Goal: Task Accomplishment & Management: Use online tool/utility

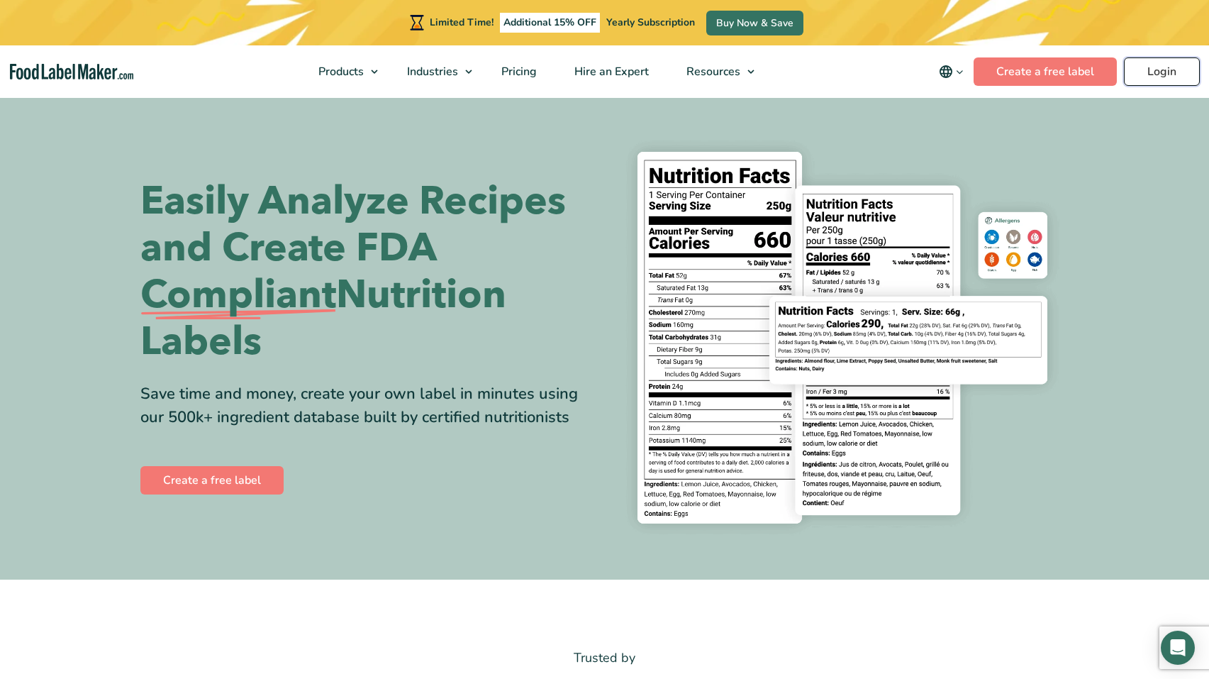
click at [1154, 72] on link "Login" at bounding box center [1162, 71] width 76 height 28
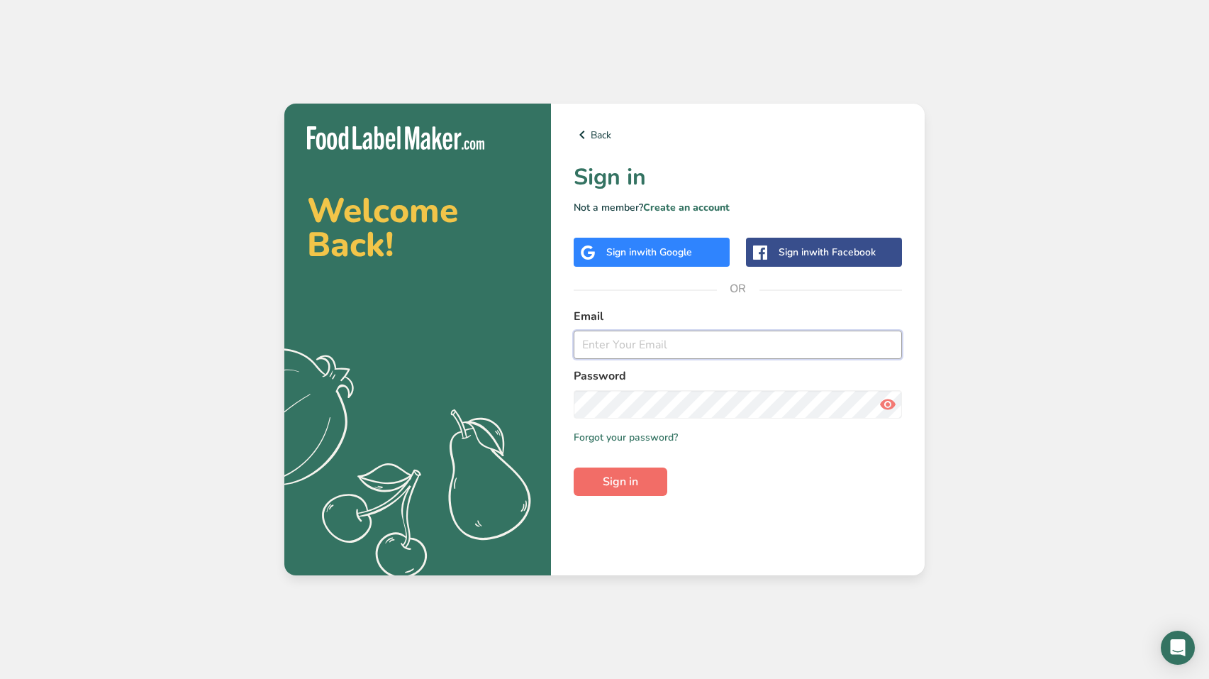
type input "[EMAIL_ADDRESS][DOMAIN_NAME]"
click at [635, 484] on span "Sign in" at bounding box center [620, 481] width 35 height 17
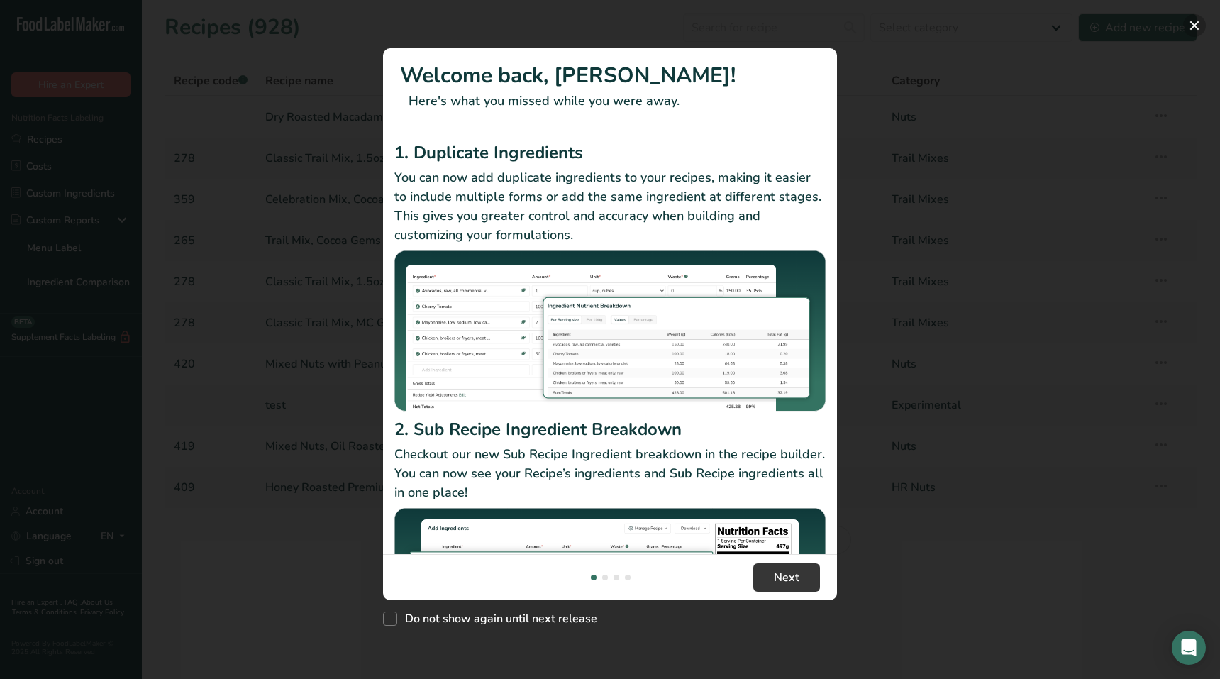
click at [1193, 23] on button "New Features" at bounding box center [1194, 25] width 23 height 23
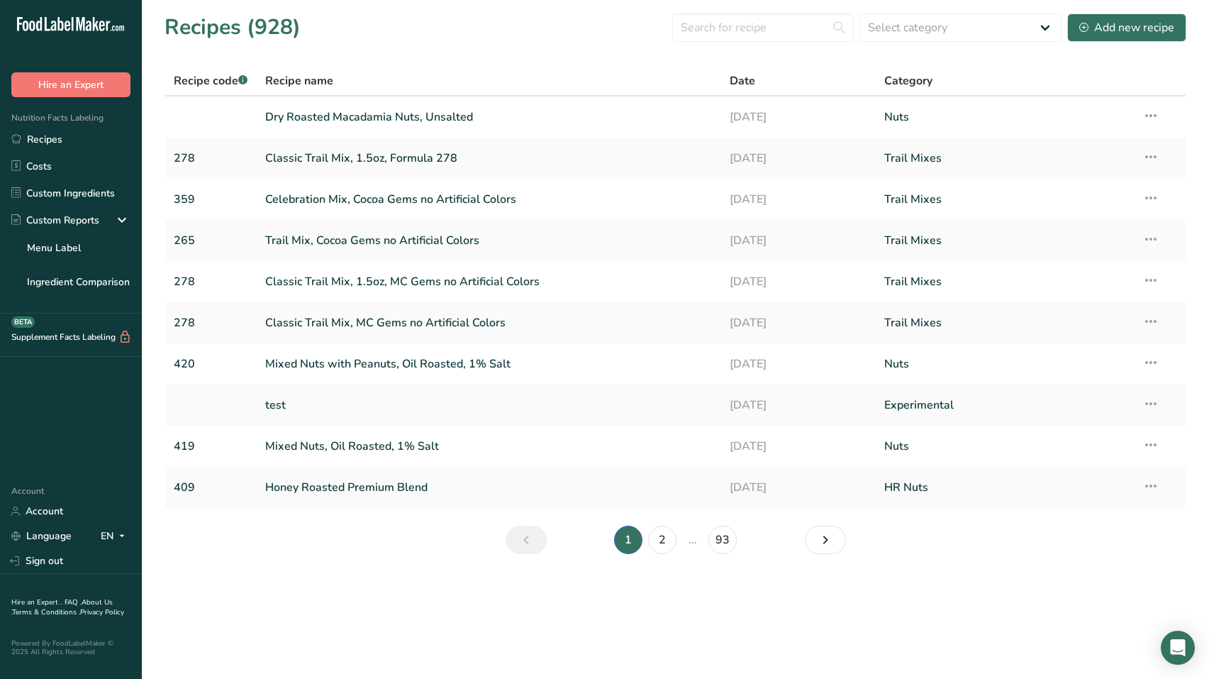
click at [1193, 23] on section "Recipes (928) Select category All Archived Baked Goods [GEOGRAPHIC_DATA] Chocol…" at bounding box center [675, 288] width 1067 height 577
click at [777, 25] on input "text" at bounding box center [763, 27] width 182 height 28
type input "celebration"
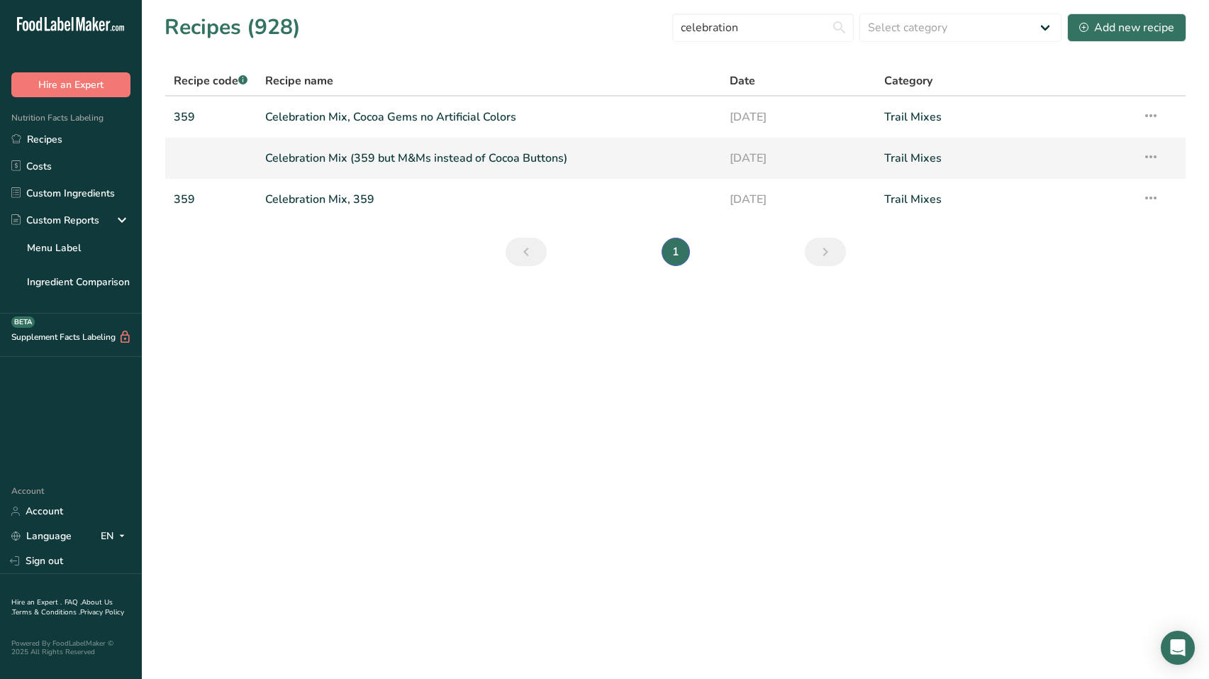
click at [506, 160] on link "Celebration Mix (359 but M&Ms instead of Cocoa Buttons)" at bounding box center [488, 158] width 447 height 30
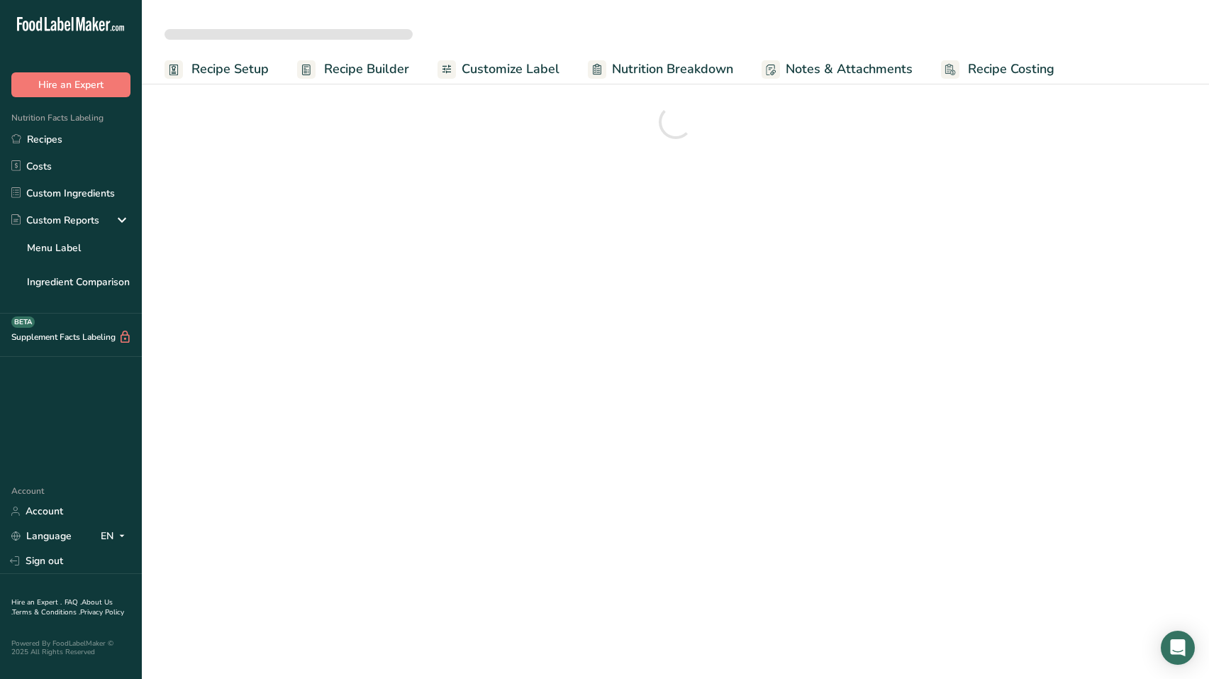
click at [506, 160] on section at bounding box center [675, 122] width 1067 height 96
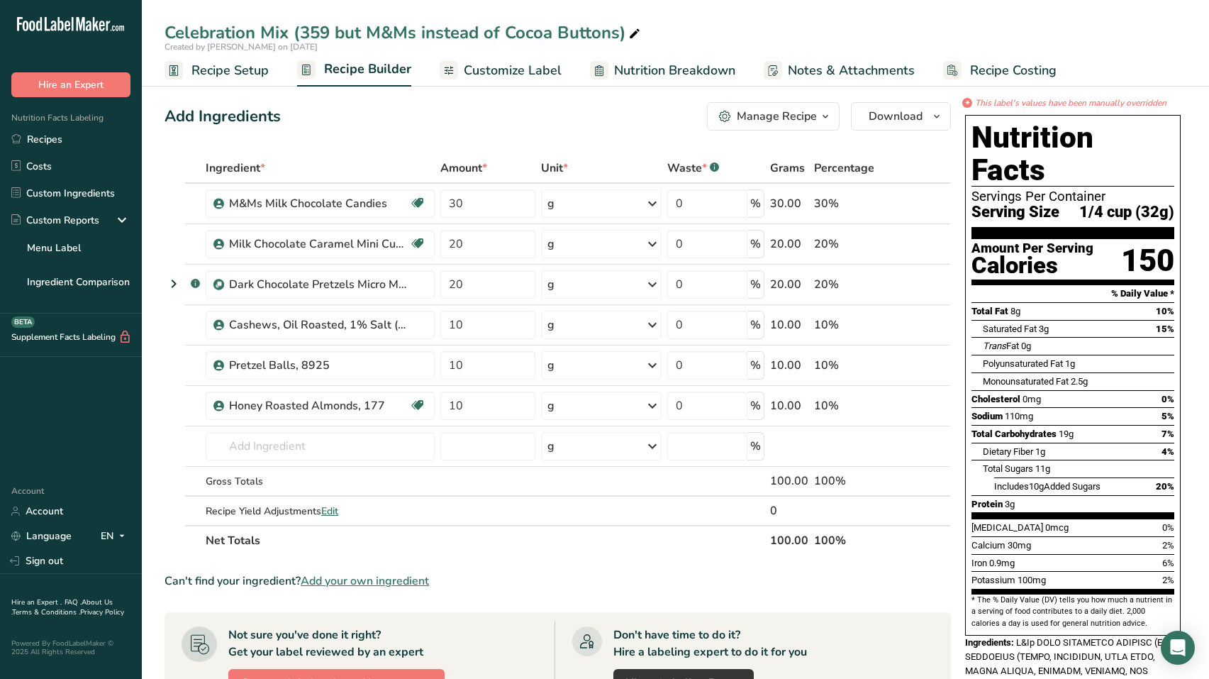
click at [786, 113] on div "Manage Recipe" at bounding box center [777, 116] width 80 height 17
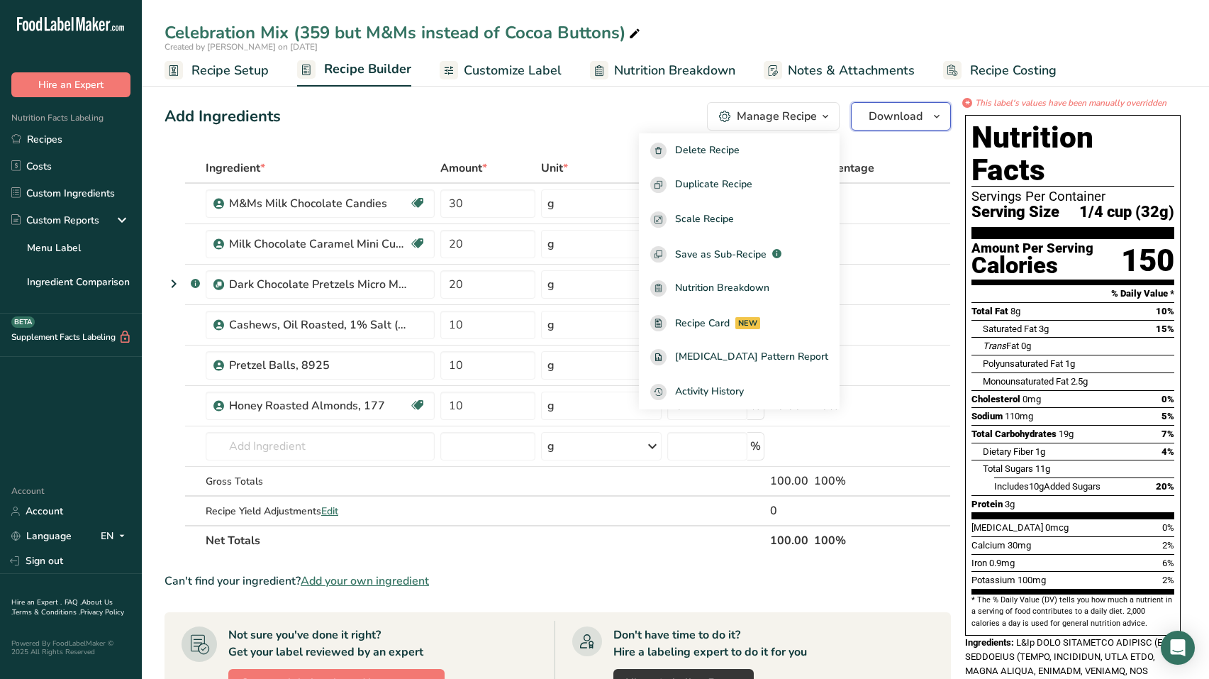
click at [897, 102] on button "Download" at bounding box center [901, 116] width 100 height 28
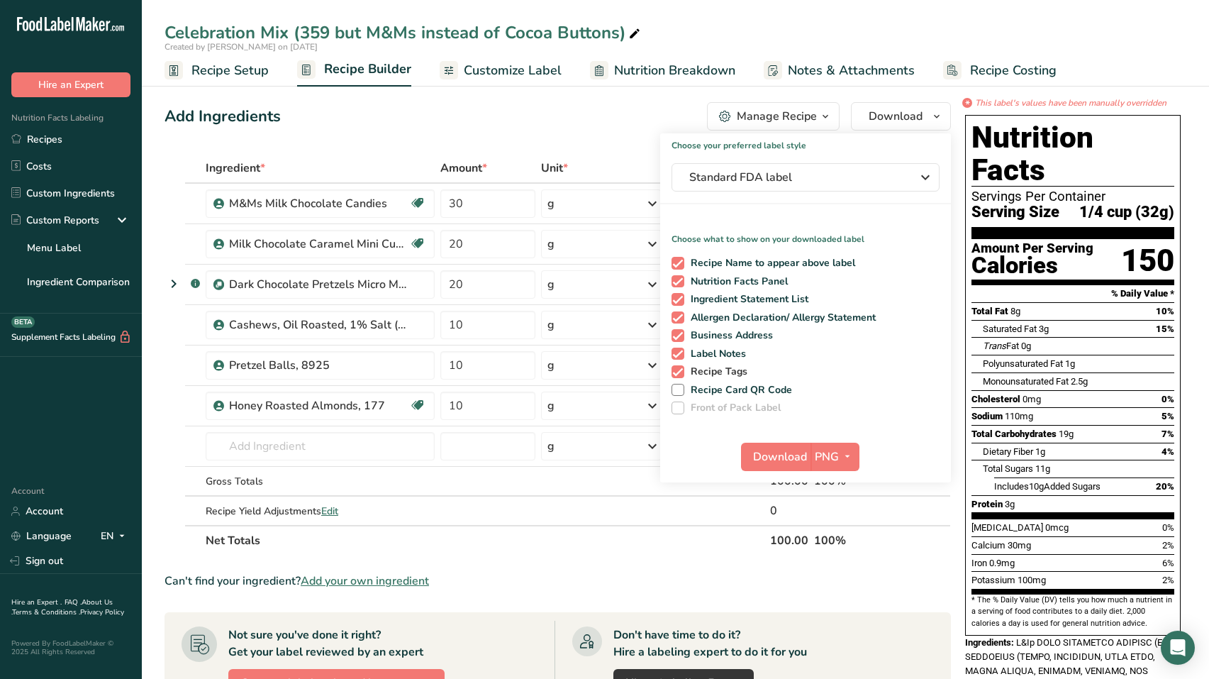
click at [677, 372] on span at bounding box center [678, 371] width 13 height 13
click at [677, 372] on input "Recipe Tags" at bounding box center [676, 371] width 9 height 9
checkbox input "false"
click at [676, 354] on span at bounding box center [678, 353] width 13 height 13
click at [676, 354] on input "Label Notes" at bounding box center [676, 353] width 9 height 9
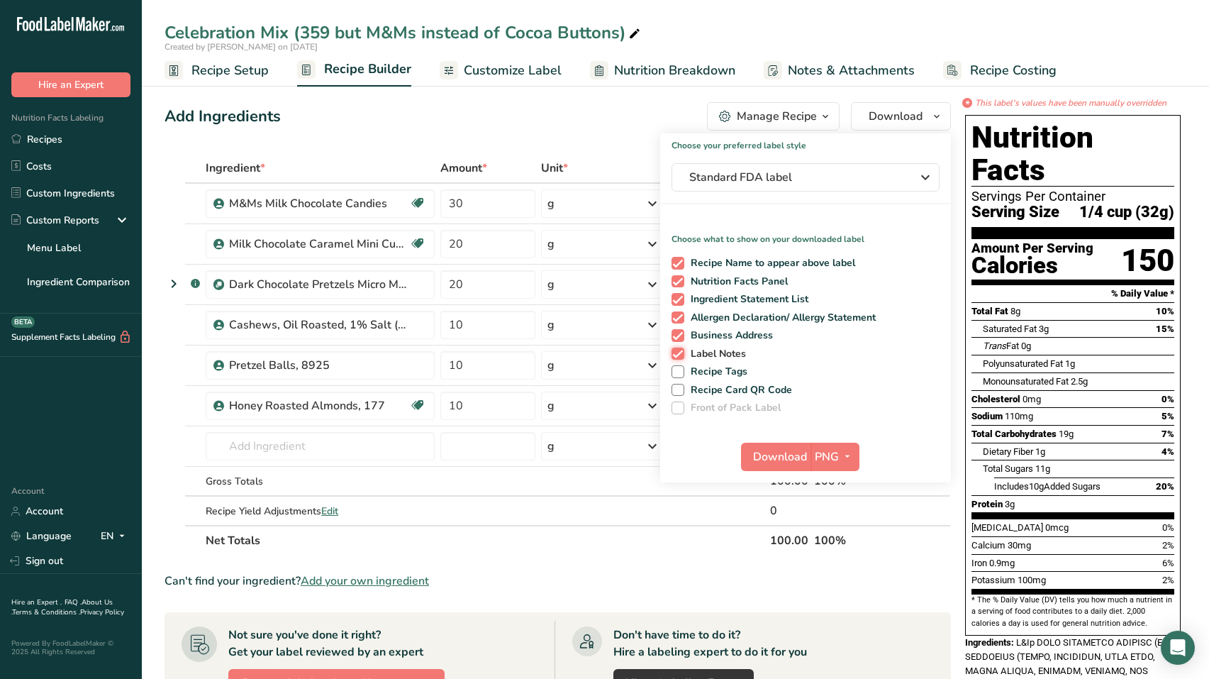
checkbox input "false"
click at [835, 461] on span "PNG" at bounding box center [827, 456] width 24 height 17
click at [834, 557] on link "PDF" at bounding box center [836, 555] width 45 height 23
click at [774, 457] on span "Download" at bounding box center [781, 456] width 54 height 17
click at [57, 140] on link "Recipes" at bounding box center [71, 139] width 142 height 27
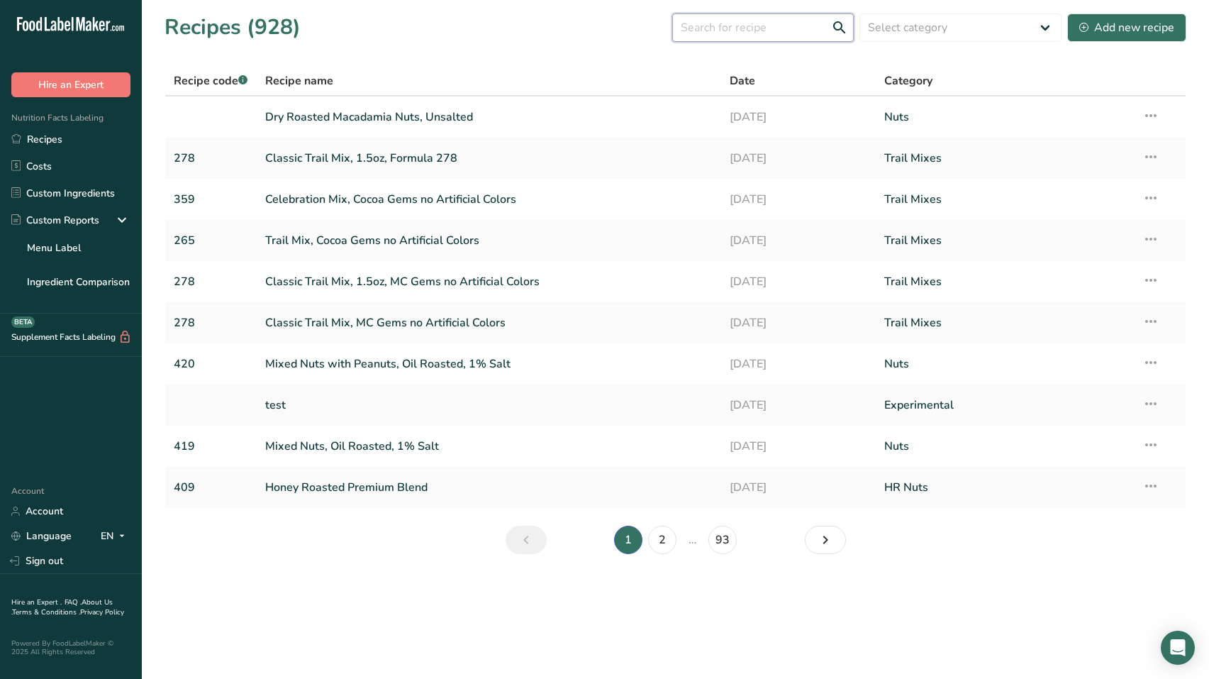
click at [729, 30] on input "text" at bounding box center [763, 27] width 182 height 28
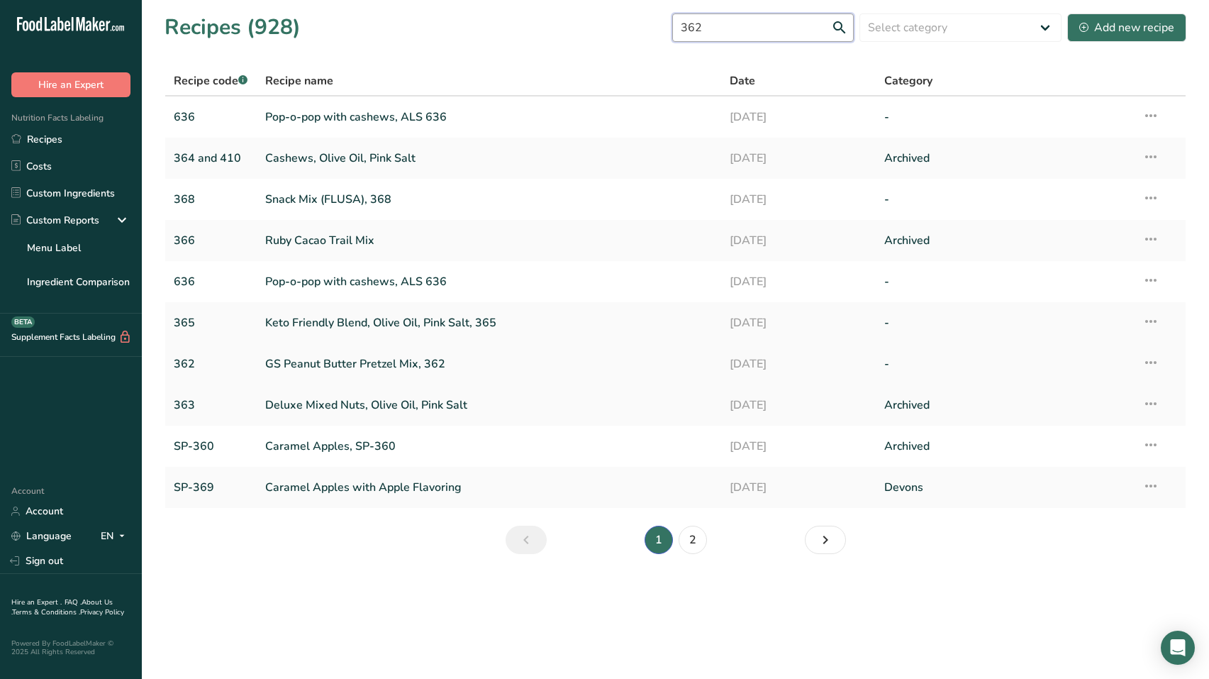
type input "362"
click at [358, 363] on link "GS Peanut Butter Pretzel Mix, 362" at bounding box center [488, 364] width 447 height 30
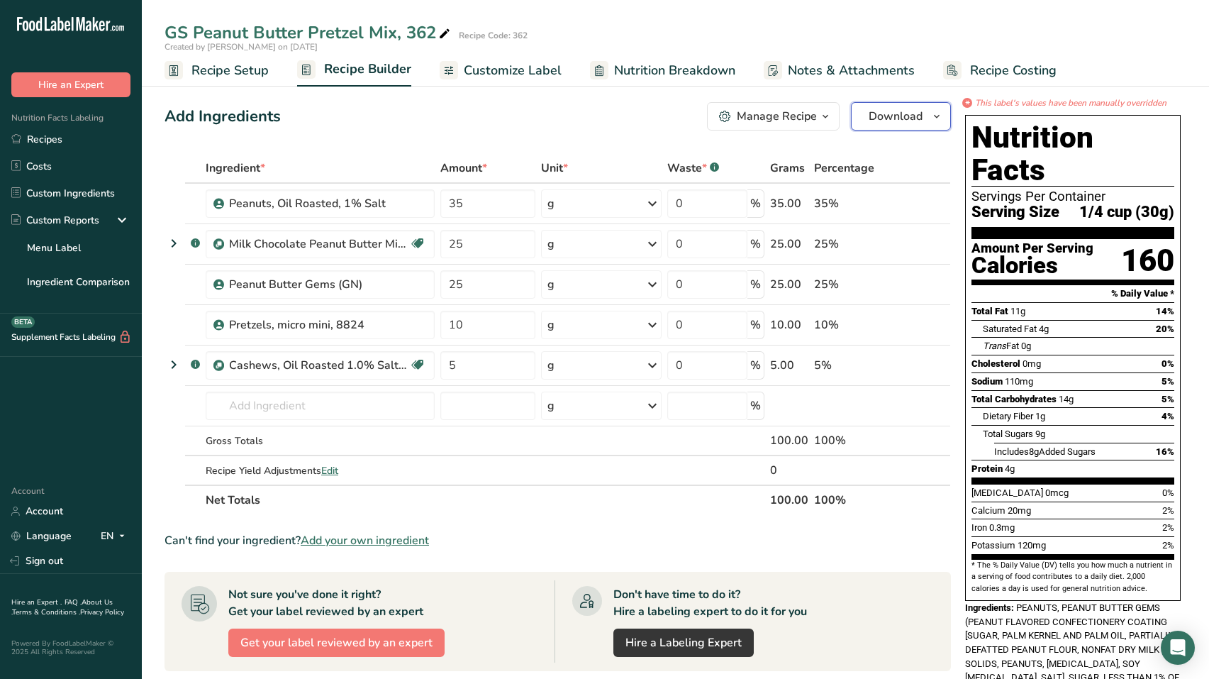
click at [906, 115] on span "Download" at bounding box center [896, 116] width 54 height 17
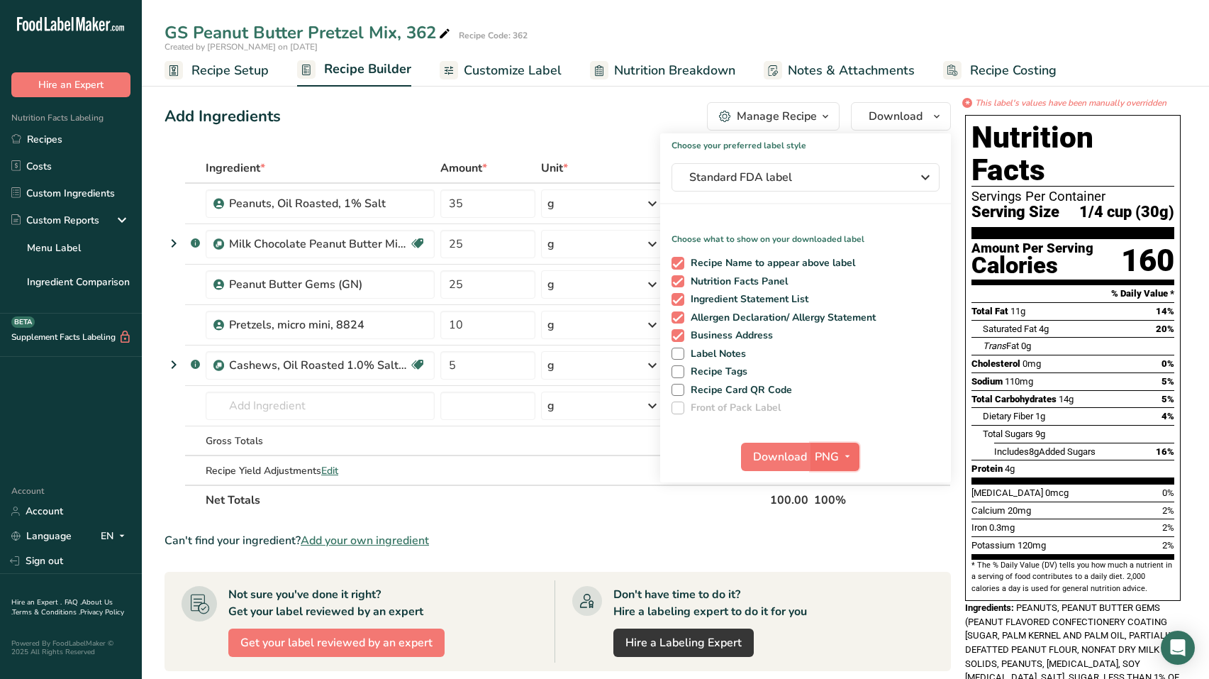
click at [846, 452] on icon "button" at bounding box center [847, 456] width 11 height 18
click at [830, 559] on link "PDF" at bounding box center [836, 555] width 45 height 23
click at [768, 456] on span "Download" at bounding box center [781, 456] width 54 height 17
